Goal: Register for event/course

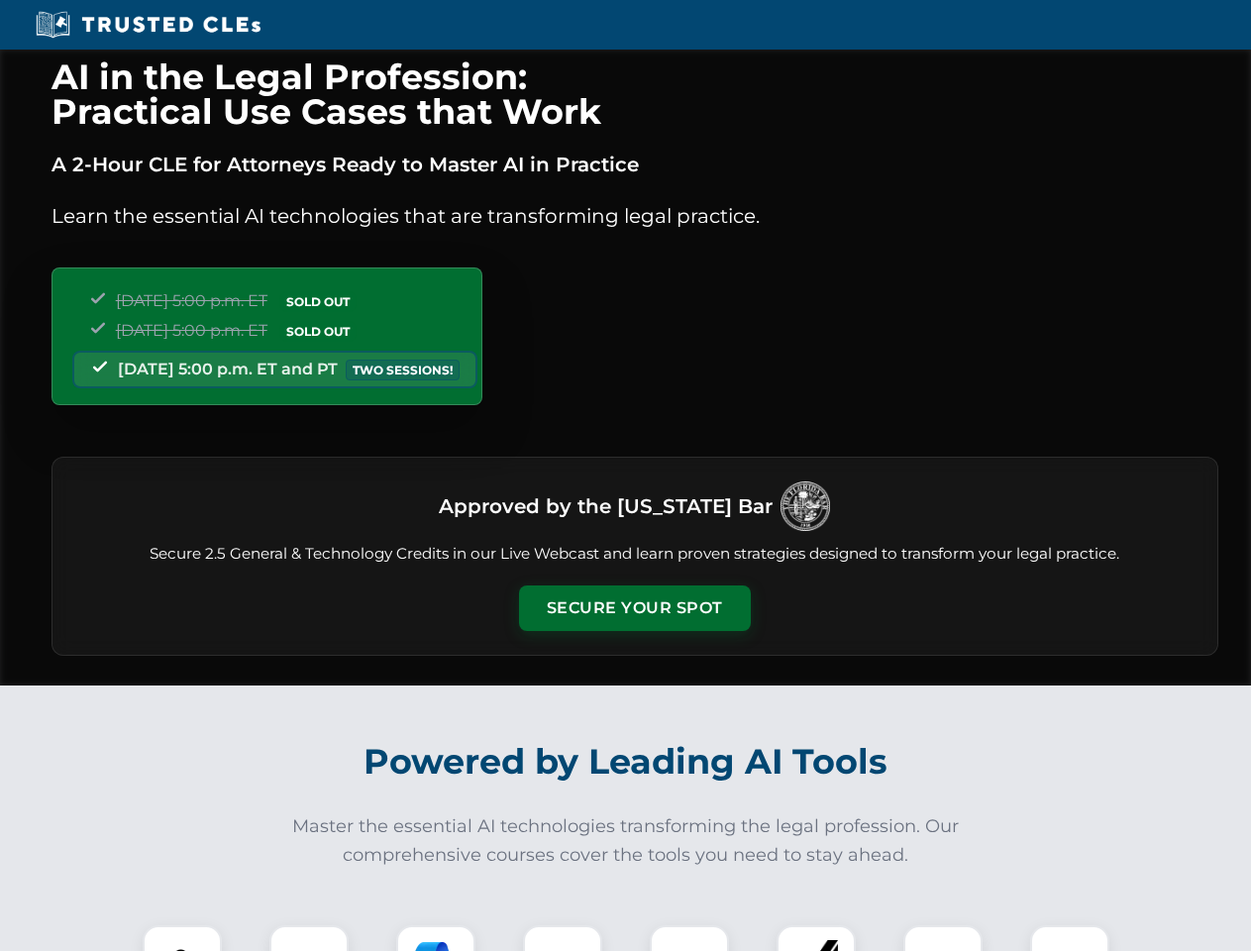
click at [634, 608] on button "Secure Your Spot" at bounding box center [635, 608] width 232 height 46
click at [182, 938] on img at bounding box center [182, 964] width 57 height 57
